Goal: Task Accomplishment & Management: Complete application form

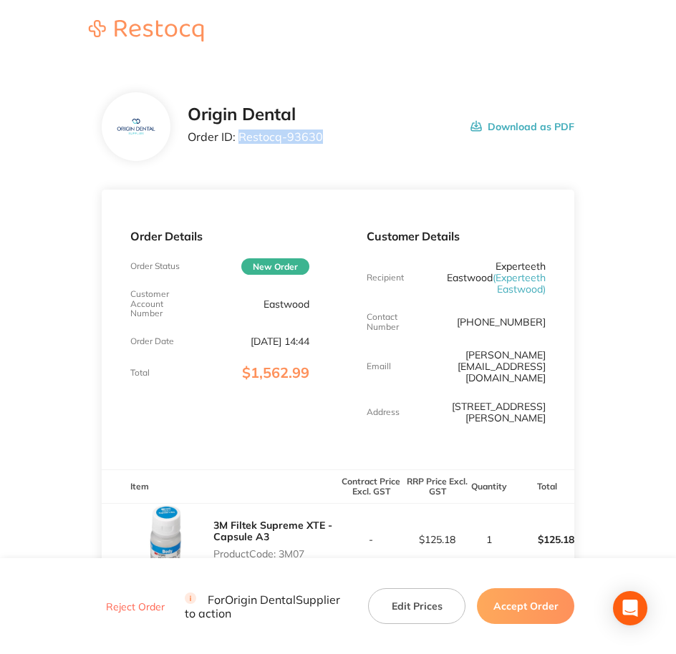
drag, startPoint x: 239, startPoint y: 133, endPoint x: 337, endPoint y: 134, distance: 97.4
click at [337, 134] on div "Origin Dental Order ID: Restocq- 93630 Download as PDF" at bounding box center [381, 127] width 387 height 44
copy p "Restocq- 93630"
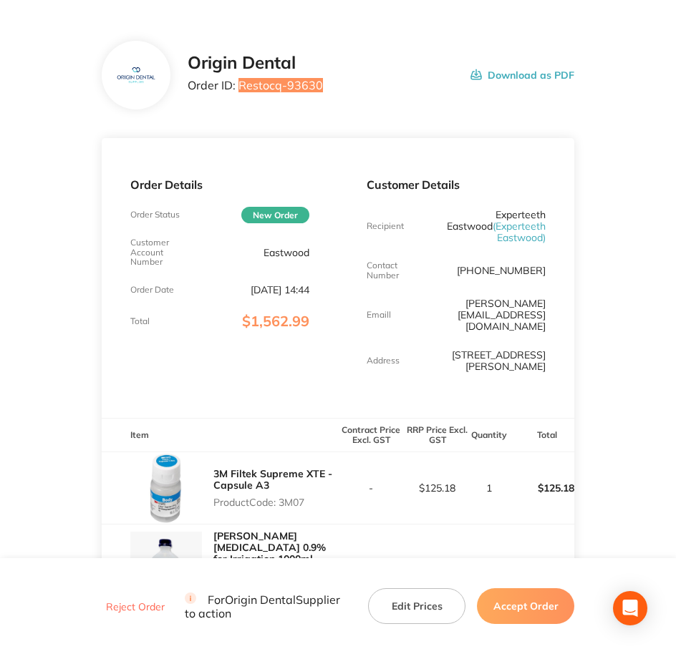
scroll to position [269, 0]
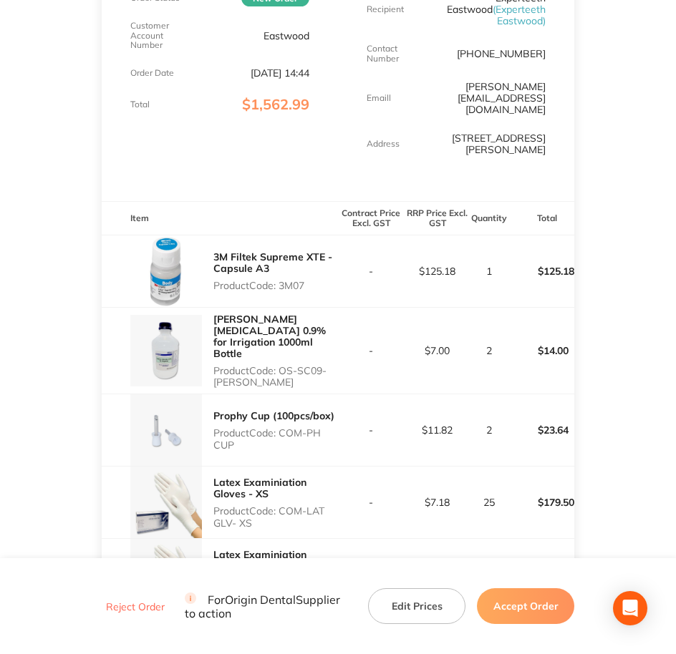
drag, startPoint x: 281, startPoint y: 248, endPoint x: 312, endPoint y: 246, distance: 30.9
click at [312, 280] on p "Product Code: 3M07" at bounding box center [275, 285] width 125 height 11
copy p "3M07"
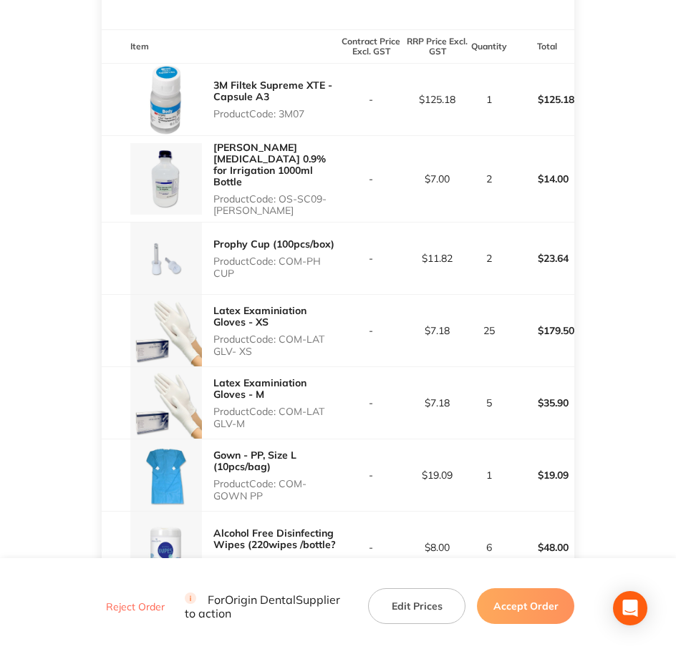
scroll to position [448, 0]
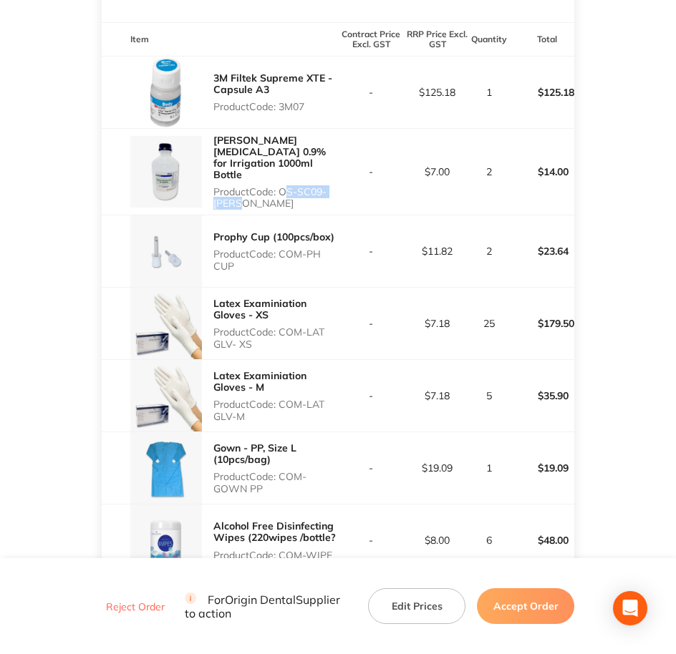
drag, startPoint x: 281, startPoint y: 142, endPoint x: 324, endPoint y: 159, distance: 46.0
click at [324, 186] on p "Product Code: OS-SC09-[PERSON_NAME]" at bounding box center [275, 197] width 125 height 23
copy p "OS-SC09-[PERSON_NAME]"
drag, startPoint x: 282, startPoint y: 209, endPoint x: 309, endPoint y: 217, distance: 28.3
click at [309, 248] on p "Product Code: COM-PH CUP" at bounding box center [275, 259] width 125 height 23
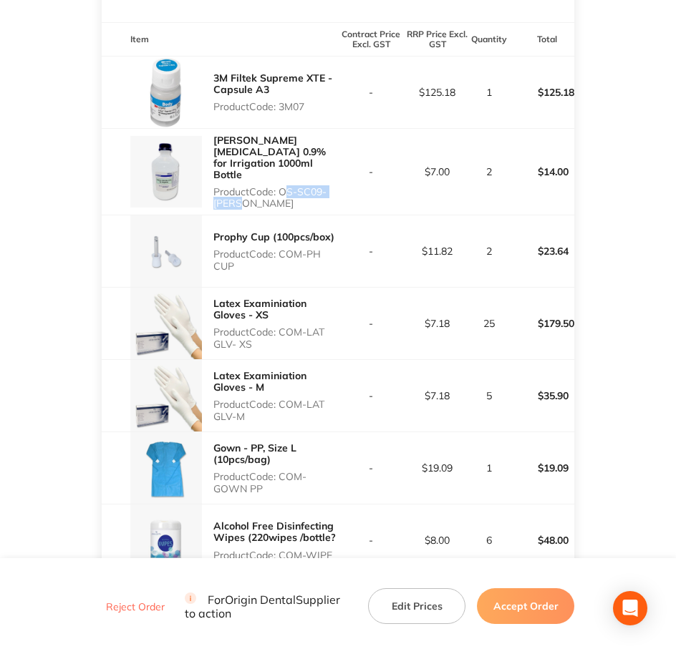
copy p "COM-PH CUP"
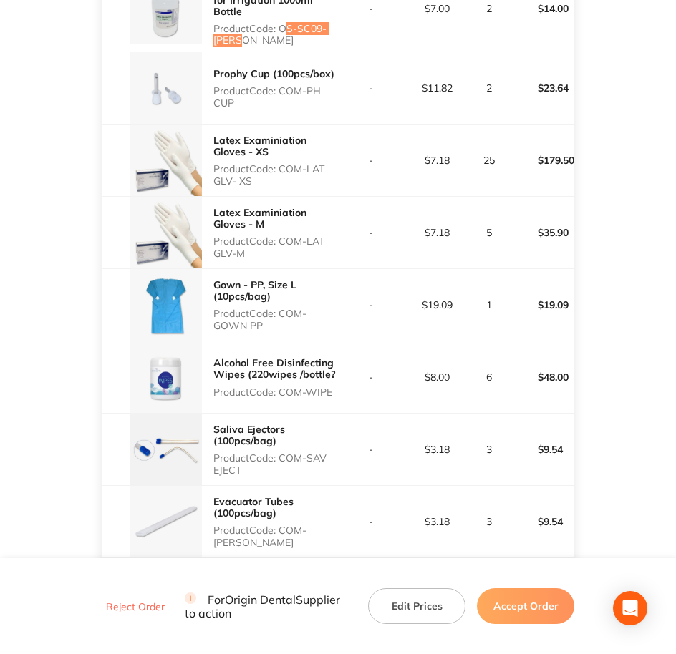
scroll to position [627, 0]
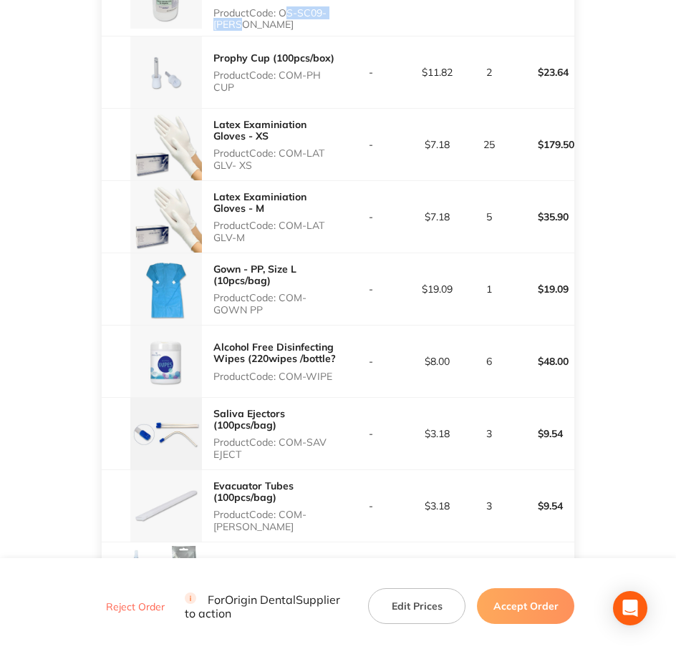
drag, startPoint x: 281, startPoint y: 108, endPoint x: 321, endPoint y: 115, distance: 41.4
click at [321, 148] on p "Product Code: COM-LAT GLV- XS" at bounding box center [275, 159] width 125 height 23
copy p "COM-LAT GLV- XS"
copy p "COM-LAT GLV-M"
drag, startPoint x: 282, startPoint y: 178, endPoint x: 329, endPoint y: 193, distance: 49.6
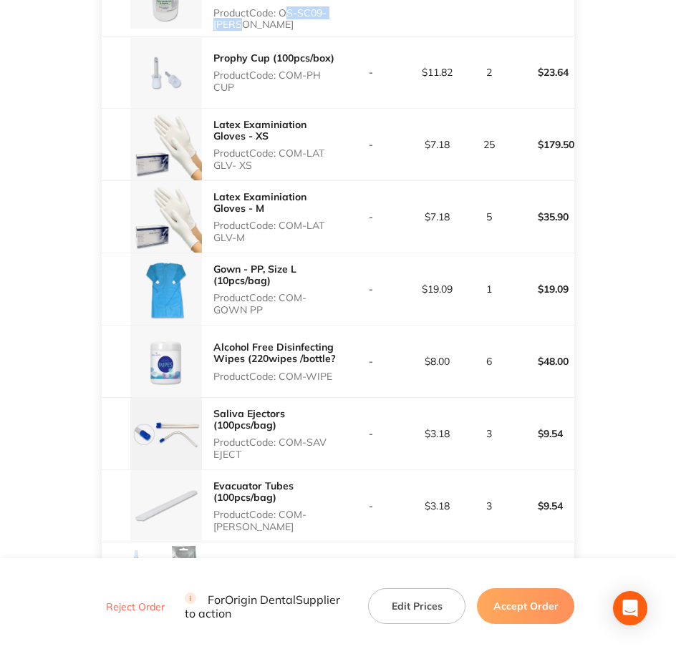
click at [329, 220] on p "Product Code: COM-LAT GLV-M" at bounding box center [275, 231] width 125 height 23
drag, startPoint x: 282, startPoint y: 249, endPoint x: 304, endPoint y: 263, distance: 26.4
click at [304, 292] on p "Product Code: COM-GOWN PP" at bounding box center [275, 303] width 125 height 23
copy p "COM-GOWN PP"
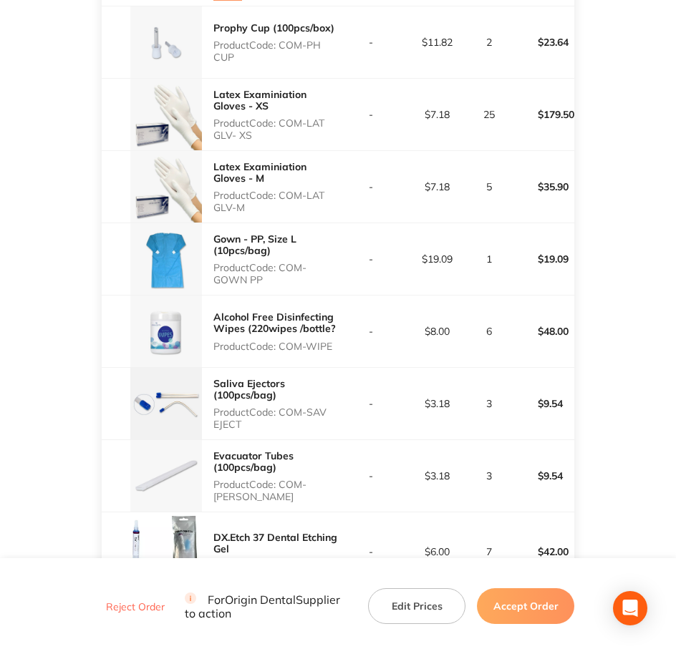
scroll to position [806, 0]
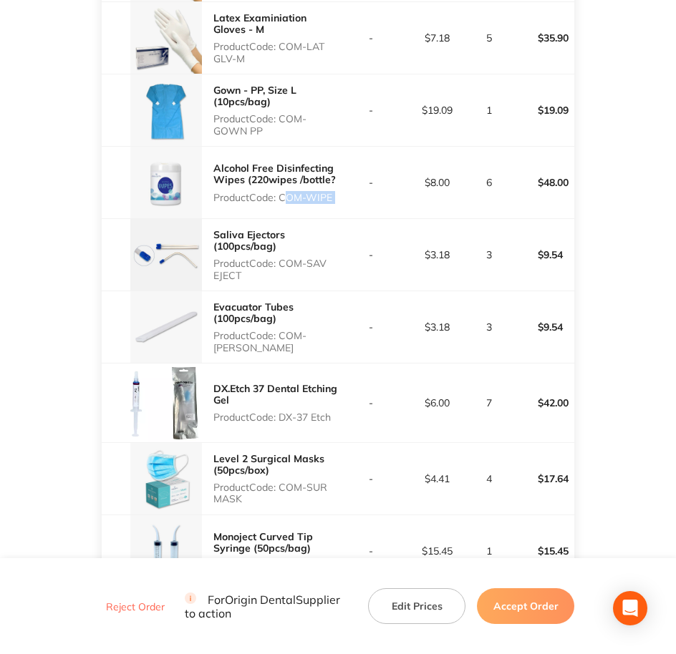
drag, startPoint x: 281, startPoint y: 153, endPoint x: 349, endPoint y: 152, distance: 68.0
click at [349, 152] on tr "Alcohol Free Disinfecting Wipes (220wipes /bottle? Product Code: COM-WIPE - $8.…" at bounding box center [338, 183] width 473 height 72
copy p "COM-WIPE"
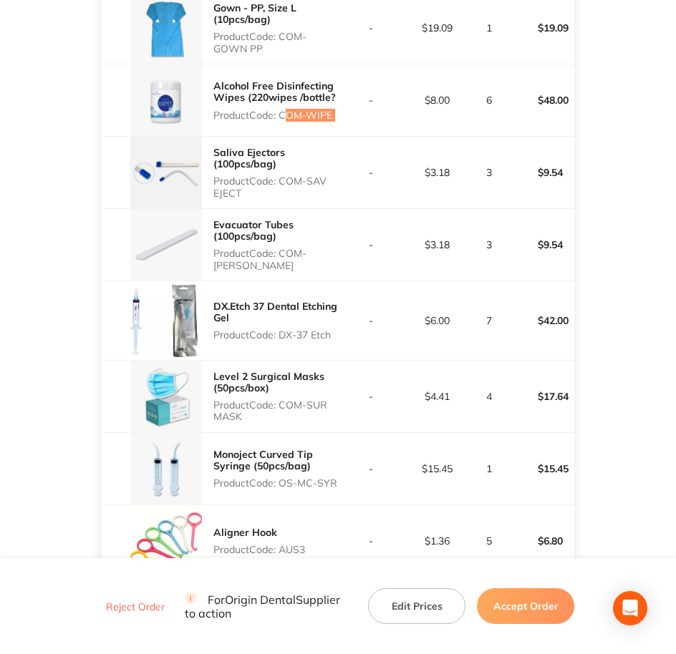
scroll to position [895, 0]
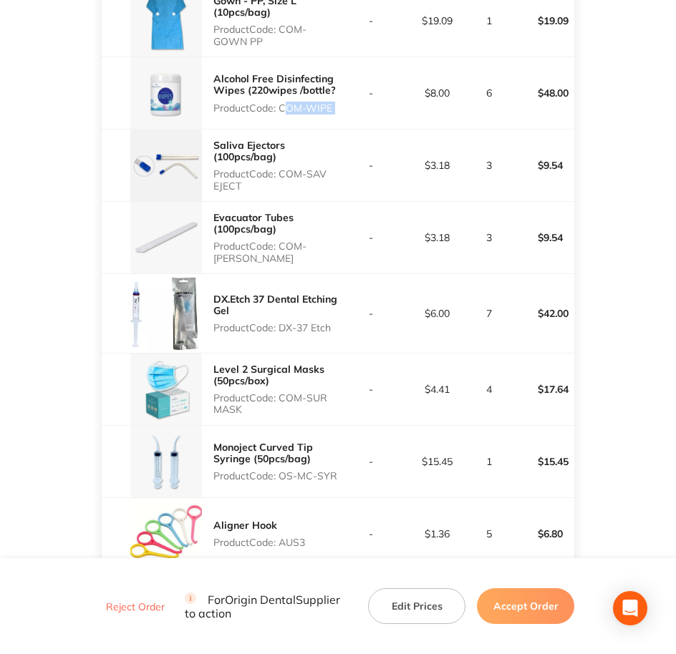
drag, startPoint x: 284, startPoint y: 128, endPoint x: 329, endPoint y: 136, distance: 45.8
click at [329, 168] on p "Product Code: COM-SAV EJECT" at bounding box center [275, 179] width 125 height 23
copy p "COM-SAV EJECT"
drag, startPoint x: 281, startPoint y: 200, endPoint x: 297, endPoint y: 215, distance: 22.3
click at [297, 241] on p "Product Code: COM-EVACU TIP" at bounding box center [275, 252] width 125 height 23
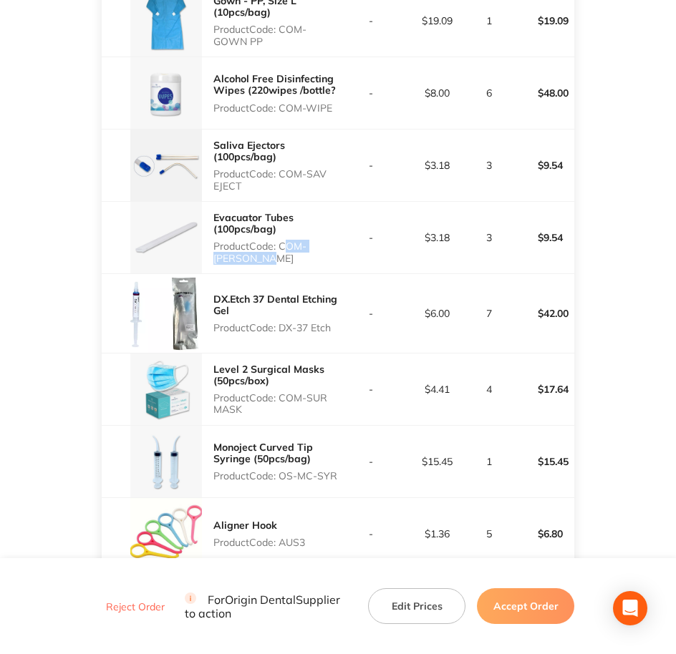
copy p "COM-[PERSON_NAME]"
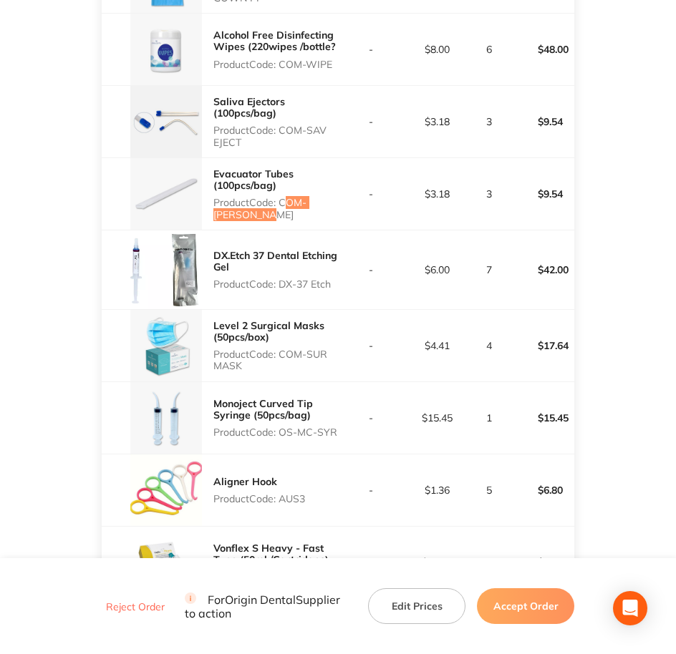
scroll to position [1074, 0]
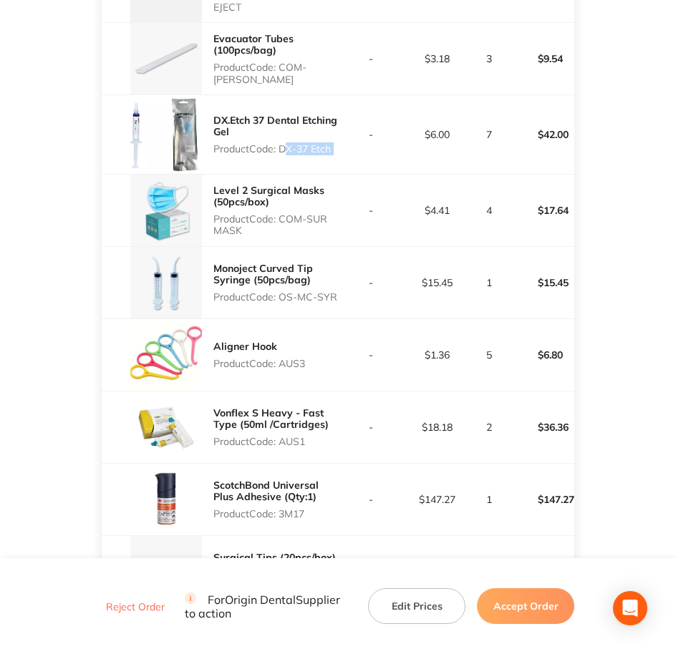
drag, startPoint x: 281, startPoint y: 103, endPoint x: 341, endPoint y: 102, distance: 59.4
click at [341, 102] on tr "DX.Etch 37 Dental Etching Gel Product Code: DX-37 Etch - $6.00 7 $42.00" at bounding box center [338, 134] width 473 height 79
drag, startPoint x: 284, startPoint y: 172, endPoint x: 332, endPoint y: 196, distance: 53.8
click at [332, 196] on div "Level 2 Surgical Masks (50pcs/box) Product Code: COM-SUR MASK" at bounding box center [220, 211] width 236 height 72
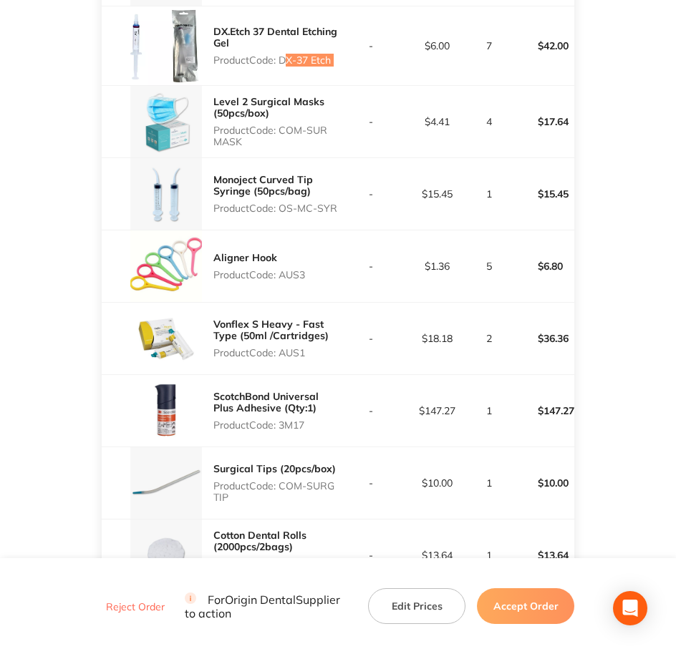
scroll to position [1164, 0]
drag, startPoint x: 281, startPoint y: 167, endPoint x: 362, endPoint y: 170, distance: 81.0
click at [362, 170] on tr "Monoject Curved Tip Syringe (50pcs/bag) Product Code: OS-MC-SYR - $15.45 1 $15.…" at bounding box center [338, 193] width 473 height 72
drag, startPoint x: 281, startPoint y: 223, endPoint x: 311, endPoint y: 230, distance: 31.5
click at [311, 230] on div "Aligner Hook Product Code: AUS3" at bounding box center [220, 266] width 236 height 72
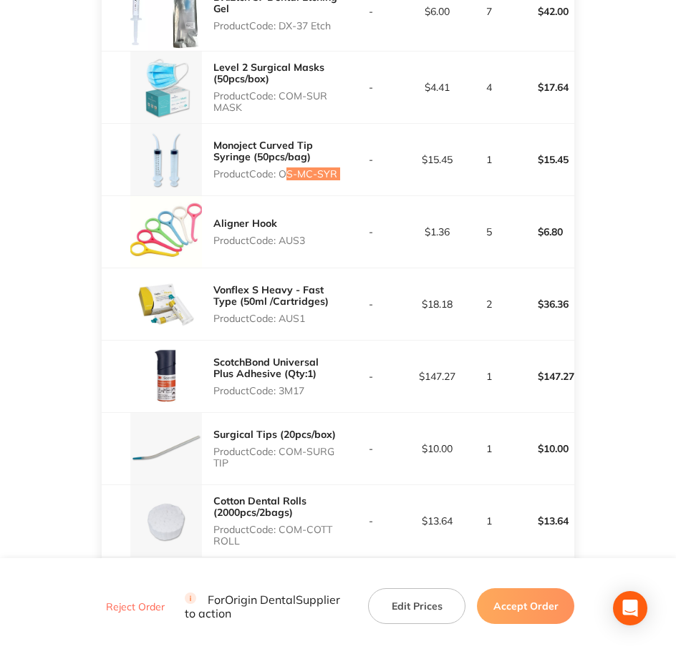
scroll to position [1253, 0]
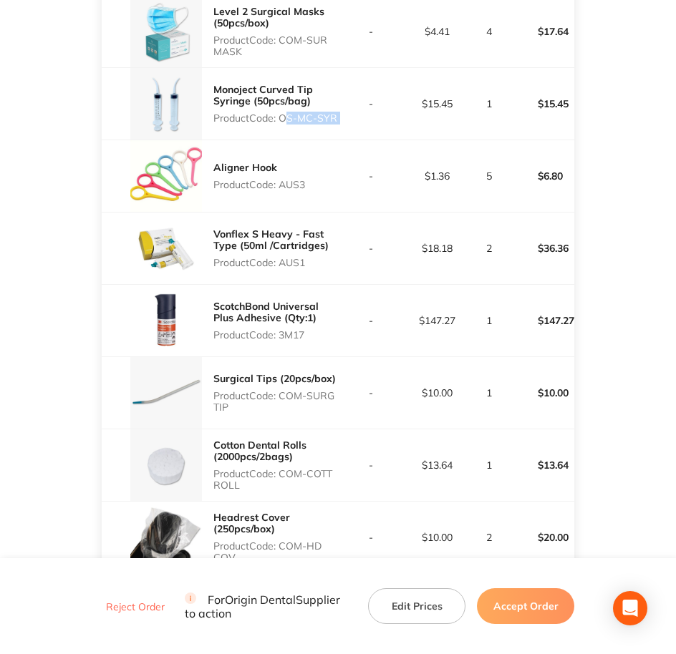
drag, startPoint x: 283, startPoint y: 219, endPoint x: 312, endPoint y: 218, distance: 29.4
click at [312, 257] on p "Product Code: AUS1" at bounding box center [275, 262] width 125 height 11
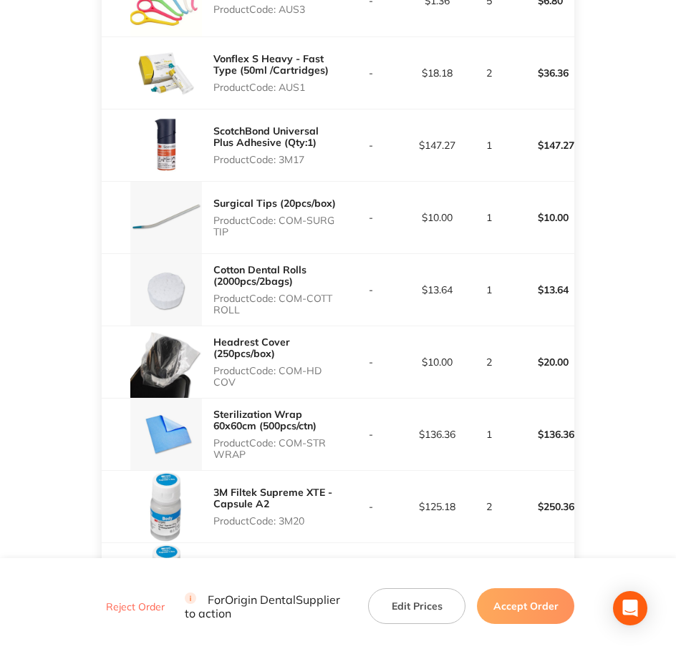
scroll to position [1432, 0]
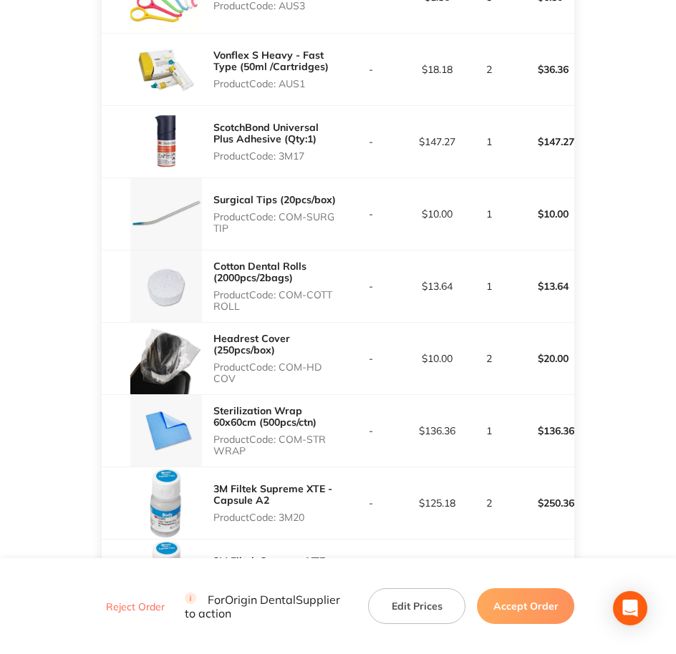
drag, startPoint x: 279, startPoint y: 110, endPoint x: 311, endPoint y: 105, distance: 33.3
click at [311, 150] on p "Product Code: 3M17" at bounding box center [275, 155] width 125 height 11
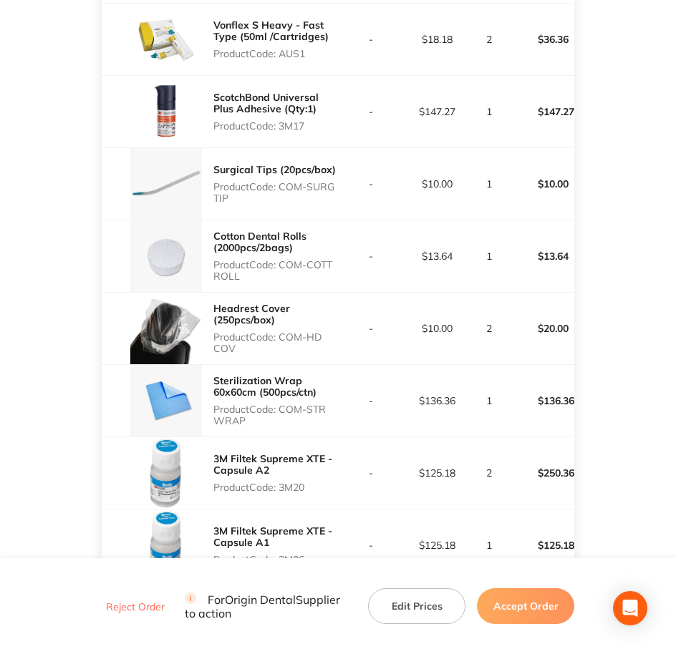
scroll to position [1522, 0]
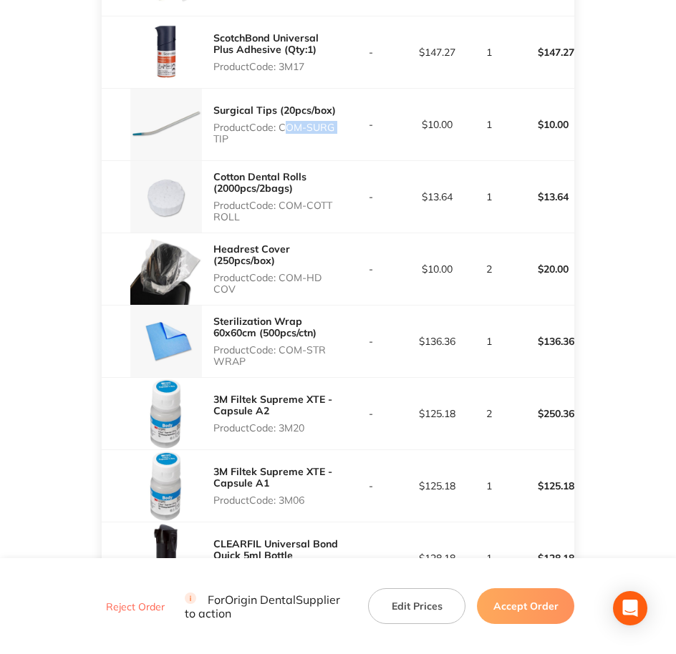
drag, startPoint x: 282, startPoint y: 79, endPoint x: 339, endPoint y: 82, distance: 56.7
click at [339, 88] on tr "Surgical Tips (20pcs/box) Product Code: COM-SURG TIP - $10.00 1 $10.00" at bounding box center [338, 124] width 473 height 72
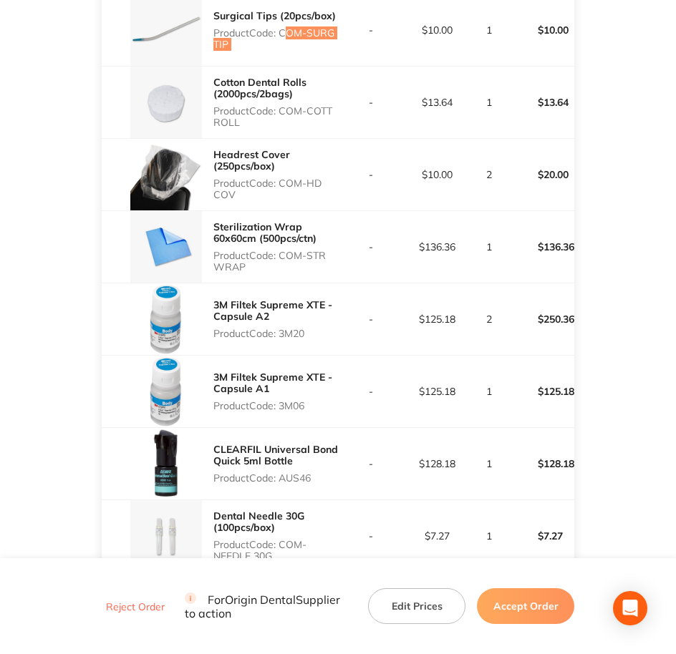
scroll to position [1611, 0]
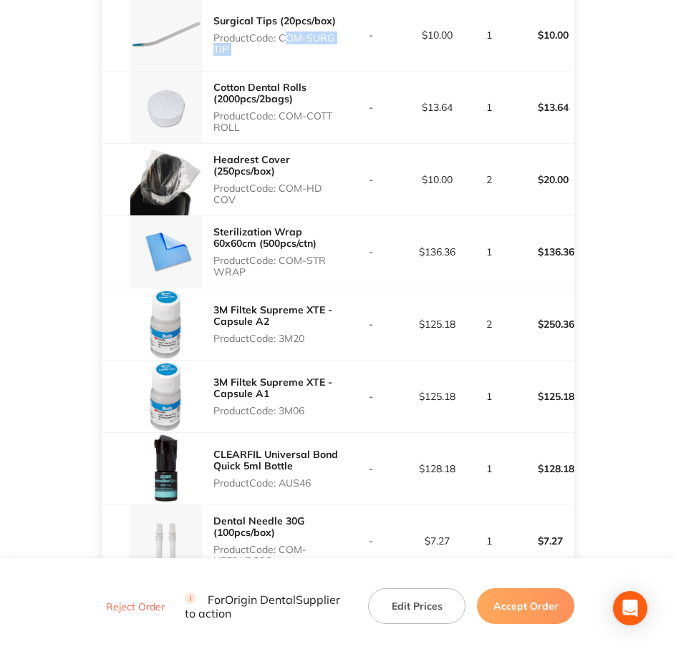
drag, startPoint x: 281, startPoint y: 68, endPoint x: 305, endPoint y: 81, distance: 27.5
click at [305, 110] on p "Product Code: COM-COTT ROLL" at bounding box center [275, 121] width 125 height 23
drag, startPoint x: 281, startPoint y: 139, endPoint x: 312, endPoint y: 151, distance: 33.8
click at [312, 183] on p "Product Code: COM-HD COV" at bounding box center [275, 194] width 125 height 23
drag, startPoint x: 281, startPoint y: 215, endPoint x: 314, endPoint y: 223, distance: 33.9
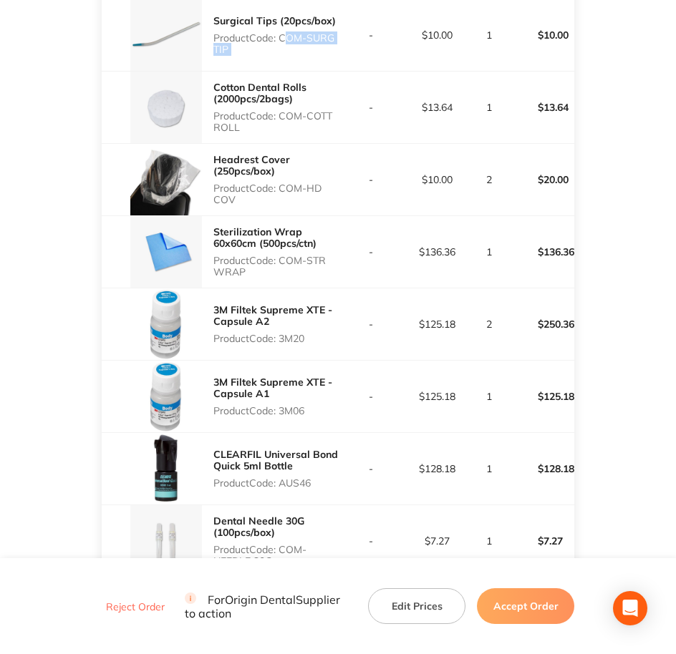
click at [314, 255] on p "Product Code: COM-STR WRAP" at bounding box center [275, 266] width 125 height 23
drag, startPoint x: 282, startPoint y: 294, endPoint x: 309, endPoint y: 293, distance: 26.5
click at [309, 333] on p "Product Code: 3M20" at bounding box center [275, 338] width 125 height 11
drag, startPoint x: 283, startPoint y: 364, endPoint x: 328, endPoint y: 363, distance: 45.1
click at [328, 405] on p "Product Code: 3M06" at bounding box center [275, 410] width 125 height 11
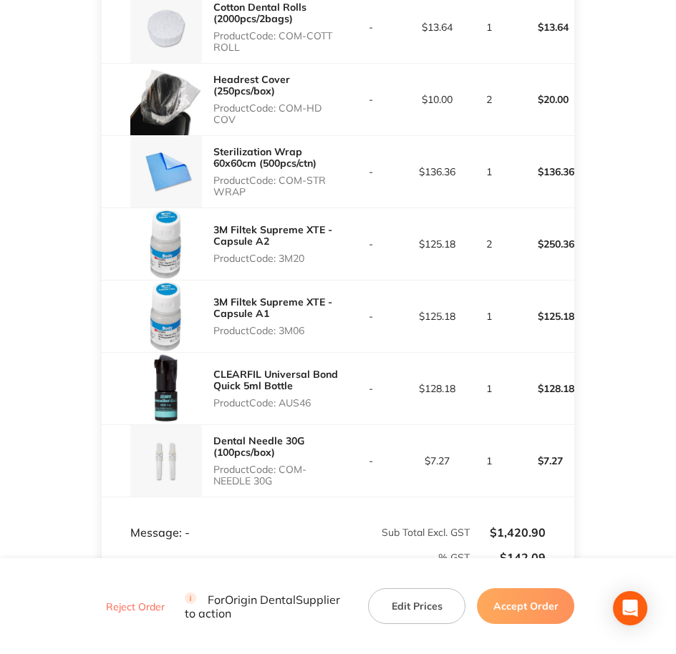
scroll to position [1701, 0]
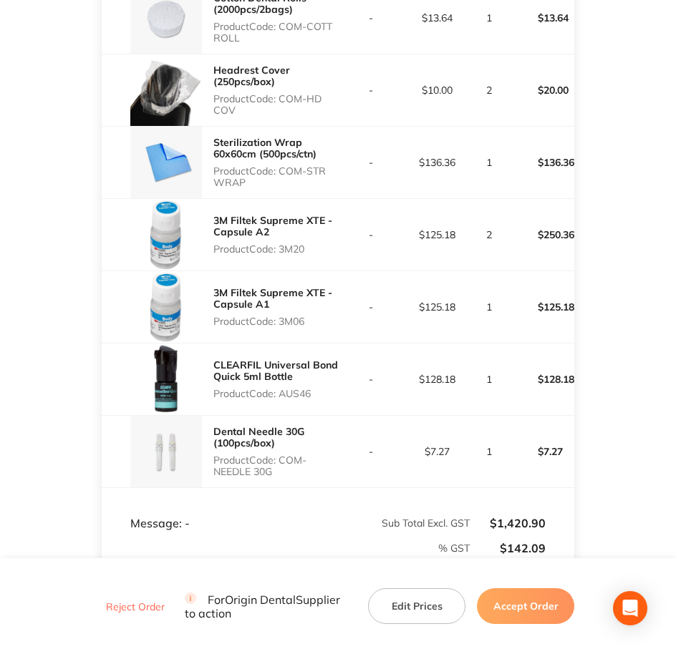
drag, startPoint x: 281, startPoint y: 343, endPoint x: 314, endPoint y: 347, distance: 33.9
click at [314, 388] on p "Product Code: AUS46" at bounding box center [275, 393] width 125 height 11
drag, startPoint x: 283, startPoint y: 410, endPoint x: 314, endPoint y: 422, distance: 33.8
click at [314, 455] on p "Product Code: COM-NEEDLE 30G" at bounding box center [275, 466] width 125 height 23
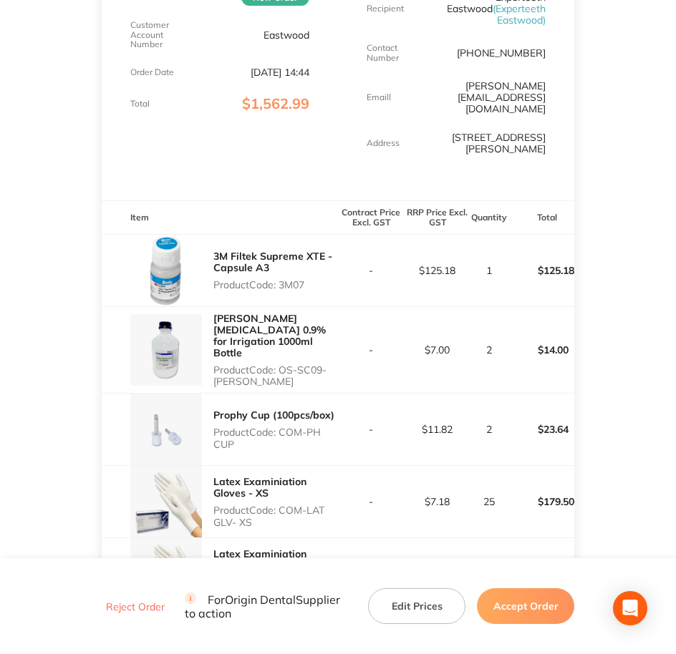
scroll to position [269, 0]
click at [511, 609] on button "Accept Order" at bounding box center [525, 607] width 97 height 36
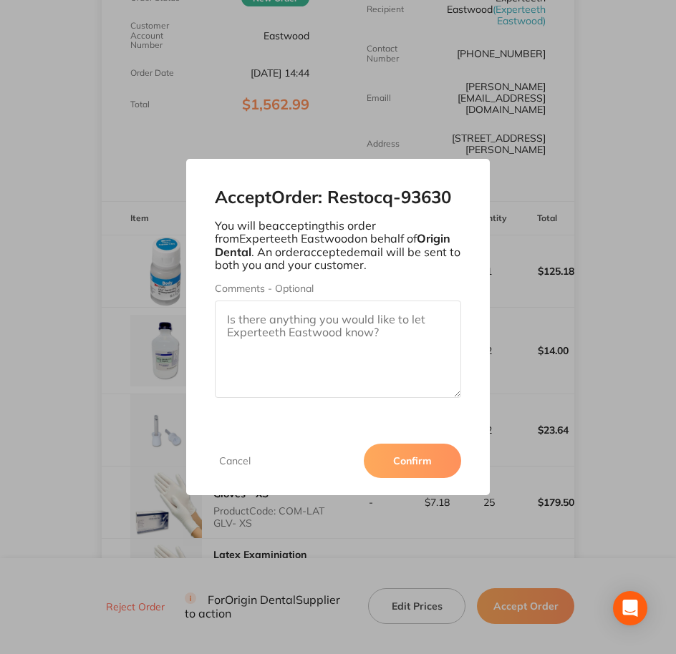
click at [366, 369] on textarea "Comments - Optional" at bounding box center [338, 349] width 247 height 97
paste textarea "SO-00001028"
type textarea "SO-00001028"
click at [430, 456] on button "Confirm" at bounding box center [412, 461] width 97 height 34
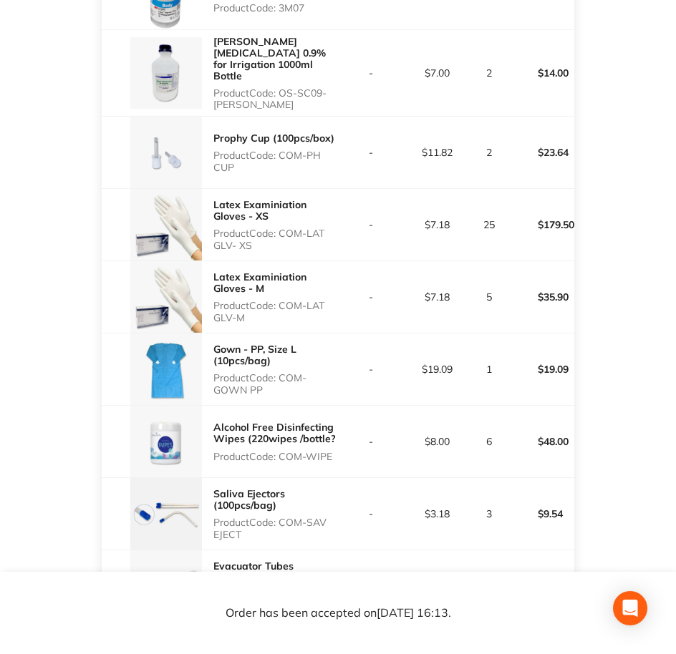
scroll to position [537, 0]
